Goal: Transaction & Acquisition: Purchase product/service

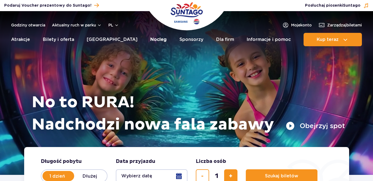
click at [150, 39] on link "Nocleg" at bounding box center [158, 39] width 16 height 13
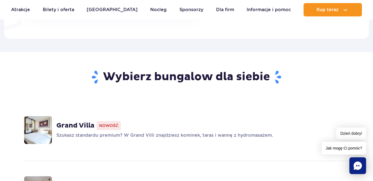
scroll to position [417, 0]
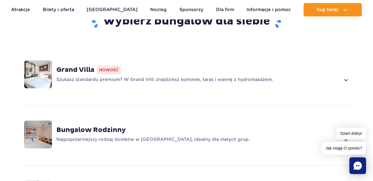
click at [144, 139] on p "Najpopularniejszy rodzaj domków w Suntago Village, idealny dla małych grup." at bounding box center [198, 139] width 284 height 7
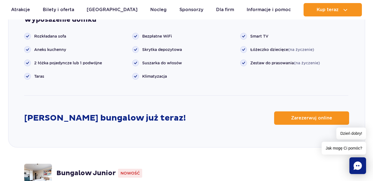
scroll to position [802, 0]
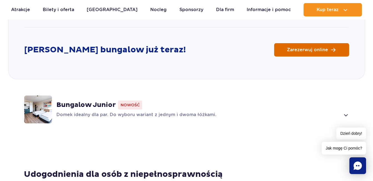
click at [310, 51] on span "Zarezerwuj online" at bounding box center [307, 50] width 41 height 4
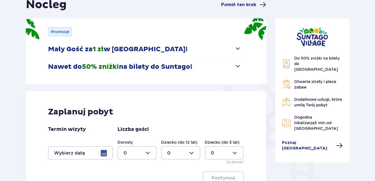
scroll to position [111, 0]
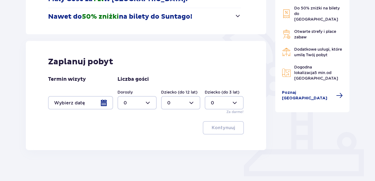
click at [155, 103] on div at bounding box center [137, 102] width 39 height 13
click at [131, 163] on div "4" at bounding box center [137, 166] width 27 height 6
type input "4"
click at [167, 106] on div at bounding box center [180, 102] width 39 height 13
drag, startPoint x: 172, startPoint y: 132, endPoint x: 197, endPoint y: 110, distance: 33.5
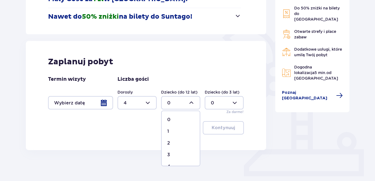
click at [172, 131] on div "1" at bounding box center [180, 131] width 27 height 6
type input "1"
click at [217, 101] on div at bounding box center [224, 102] width 39 height 13
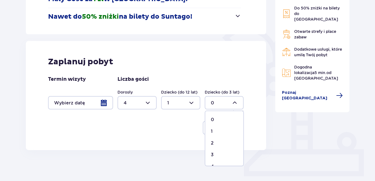
click at [213, 126] on span "1" at bounding box center [224, 131] width 38 height 12
type input "1"
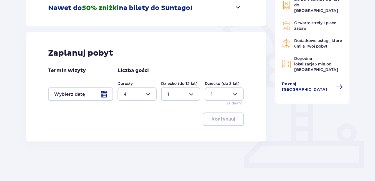
scroll to position [128, 0]
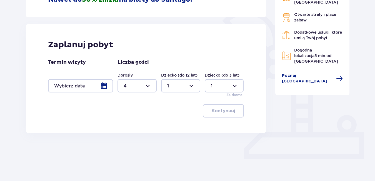
click at [110, 84] on div at bounding box center [80, 85] width 65 height 13
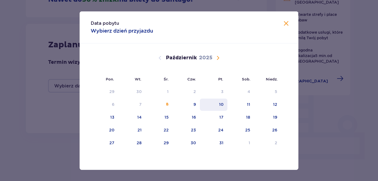
click at [219, 103] on div "10" at bounding box center [214, 104] width 28 height 12
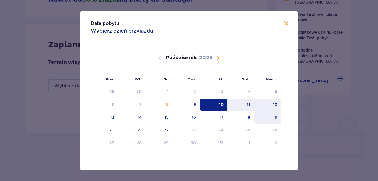
click at [278, 105] on div "12" at bounding box center [267, 104] width 27 height 12
type input "10.10.25 - 12.10.25"
type input "0"
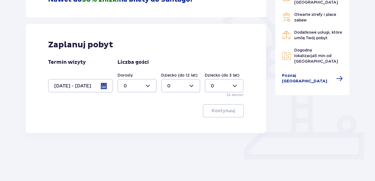
click at [154, 84] on div at bounding box center [137, 85] width 39 height 13
click at [132, 146] on span "4" at bounding box center [137, 149] width 38 height 12
type input "4"
click at [178, 85] on div at bounding box center [180, 85] width 39 height 13
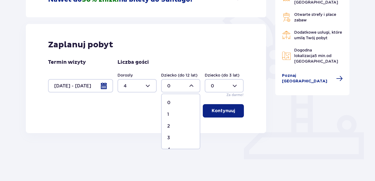
drag, startPoint x: 173, startPoint y: 111, endPoint x: 177, endPoint y: 106, distance: 6.2
click at [173, 111] on span "1" at bounding box center [181, 114] width 38 height 12
type input "1"
click at [209, 86] on div at bounding box center [224, 85] width 39 height 13
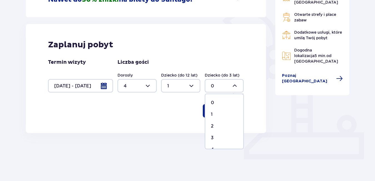
drag, startPoint x: 218, startPoint y: 115, endPoint x: 221, endPoint y: 111, distance: 5.1
click at [218, 115] on div "1" at bounding box center [224, 114] width 27 height 6
type input "1"
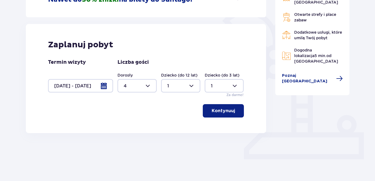
click at [222, 108] on p "Kontynuuj" at bounding box center [223, 111] width 23 height 6
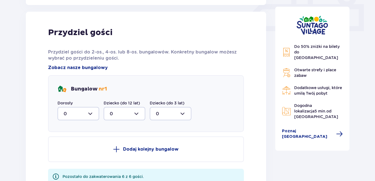
scroll to position [261, 0]
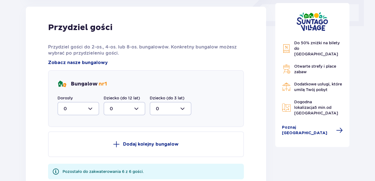
click at [91, 111] on div at bounding box center [79, 108] width 42 height 13
click at [82, 147] on div "2" at bounding box center [78, 149] width 29 height 6
type input "2"
click at [127, 108] on div at bounding box center [125, 108] width 42 height 13
click at [120, 132] on span "1" at bounding box center [124, 137] width 41 height 12
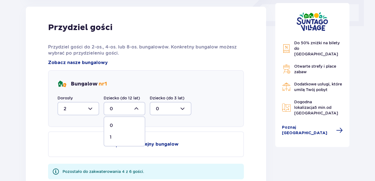
type input "1"
click at [164, 112] on div at bounding box center [171, 108] width 42 height 13
click at [156, 137] on p "1" at bounding box center [157, 137] width 2 height 6
type input "1"
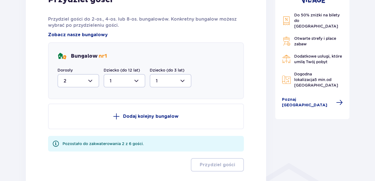
click at [151, 118] on p "Dodaj kolejny bungalow" at bounding box center [151, 116] width 56 height 6
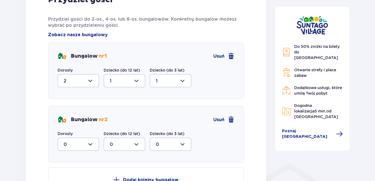
click at [84, 142] on div at bounding box center [79, 143] width 42 height 13
drag, startPoint x: 83, startPoint y: 128, endPoint x: 108, endPoint y: 122, distance: 26.0
click at [84, 127] on div "2" at bounding box center [78, 127] width 29 height 6
type input "2"
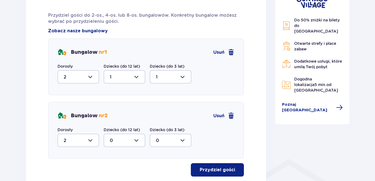
scroll to position [337, 0]
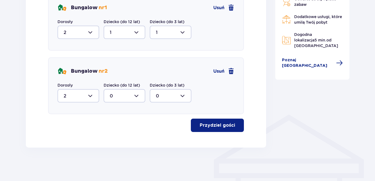
drag, startPoint x: 214, startPoint y: 126, endPoint x: 147, endPoint y: 141, distance: 68.7
click at [214, 126] on p "Przydziel gości" at bounding box center [217, 125] width 35 height 6
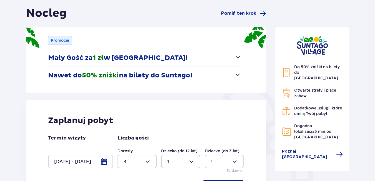
scroll to position [0, 0]
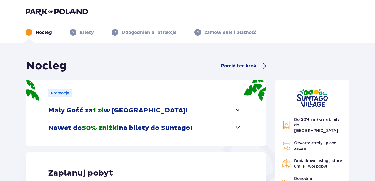
click at [67, 10] on img at bounding box center [57, 12] width 63 height 8
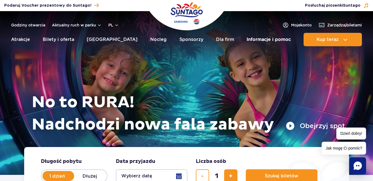
click at [271, 36] on link "Informacje i pomoc" at bounding box center [269, 39] width 44 height 13
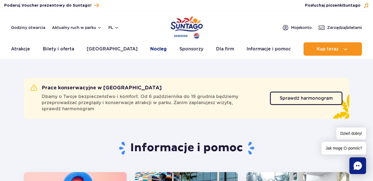
click at [150, 48] on link "Nocleg" at bounding box center [158, 48] width 16 height 13
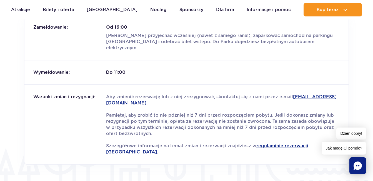
scroll to position [751, 0]
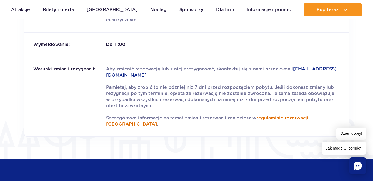
click at [295, 115] on link "regulaminie rezerwacji Suntago Village" at bounding box center [207, 120] width 202 height 11
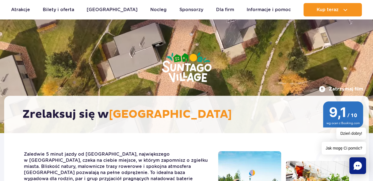
scroll to position [0, 0]
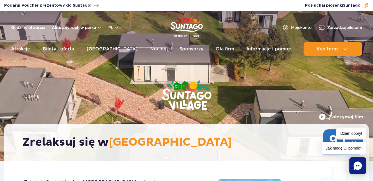
click at [85, 28] on button "Aktualny ruch w parku" at bounding box center [77, 27] width 50 height 4
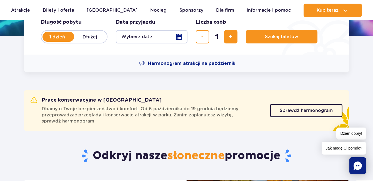
click at [178, 38] on button "Wybierz datę" at bounding box center [152, 36] width 72 height 13
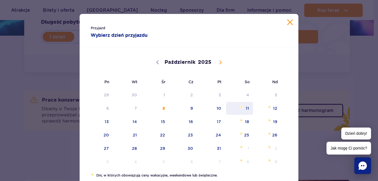
click at [247, 108] on span "11" at bounding box center [239, 108] width 28 height 13
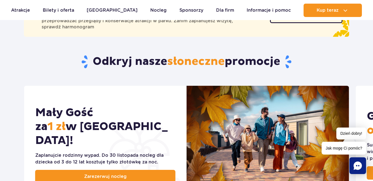
scroll to position [139, 0]
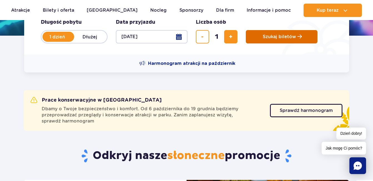
click at [272, 38] on span "Szukaj biletów" at bounding box center [279, 36] width 33 height 5
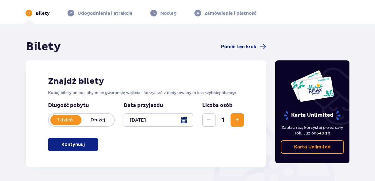
scroll to position [47, 0]
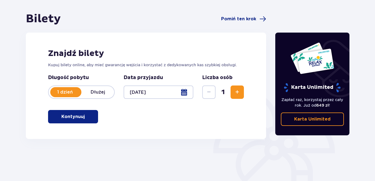
click at [80, 117] on p "Kontynuuj" at bounding box center [72, 116] width 23 height 6
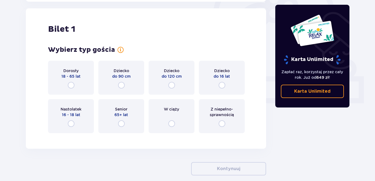
scroll to position [186, 0]
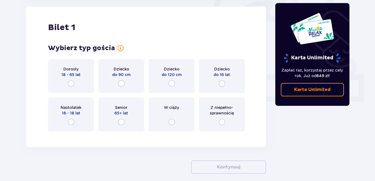
click at [122, 118] on div "Senior 65+ lat" at bounding box center [121, 114] width 46 height 34
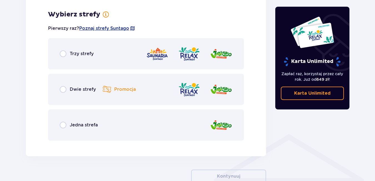
scroll to position [321, 0]
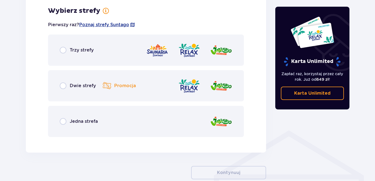
click at [75, 117] on div "Jedna strefa" at bounding box center [146, 121] width 196 height 31
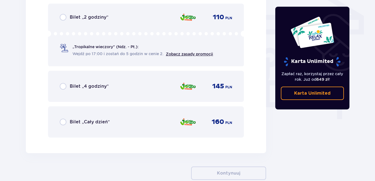
scroll to position [490, 0]
